Goal: Entertainment & Leisure: Consume media (video, audio)

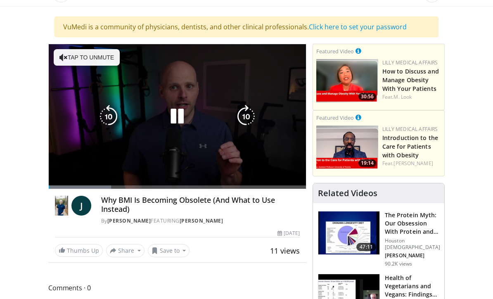
scroll to position [37, 0]
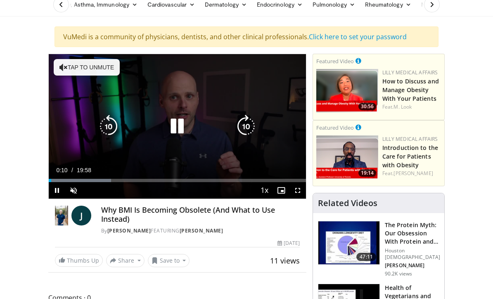
click at [97, 69] on button "Tap to unmute" at bounding box center [87, 67] width 66 height 17
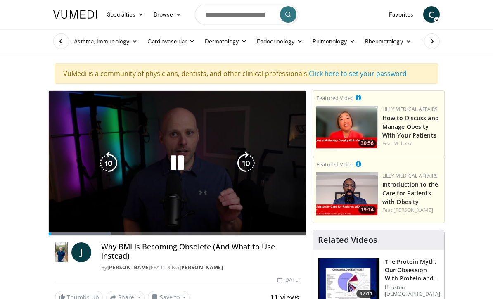
scroll to position [0, 0]
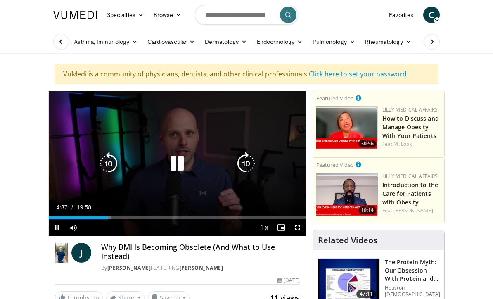
click at [178, 165] on icon "Video Player" at bounding box center [177, 163] width 23 height 23
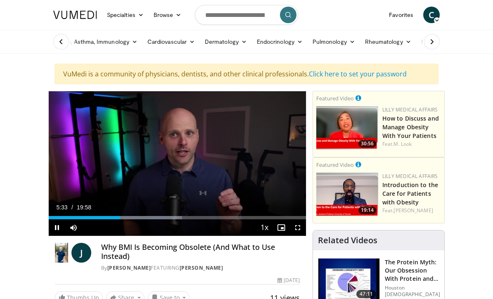
click at [179, 160] on div "10 seconds Tap to unmute" at bounding box center [177, 163] width 257 height 145
click at [177, 153] on div "10 seconds Tap to unmute" at bounding box center [177, 163] width 257 height 145
click at [185, 142] on div "10 seconds Tap to unmute" at bounding box center [177, 163] width 257 height 145
click at [167, 169] on div "10 seconds Tap to unmute" at bounding box center [177, 163] width 257 height 145
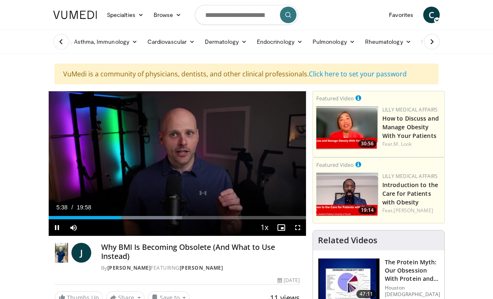
click at [57, 225] on span "Video Player" at bounding box center [57, 227] width 17 height 17
